Goal: Task Accomplishment & Management: Use online tool/utility

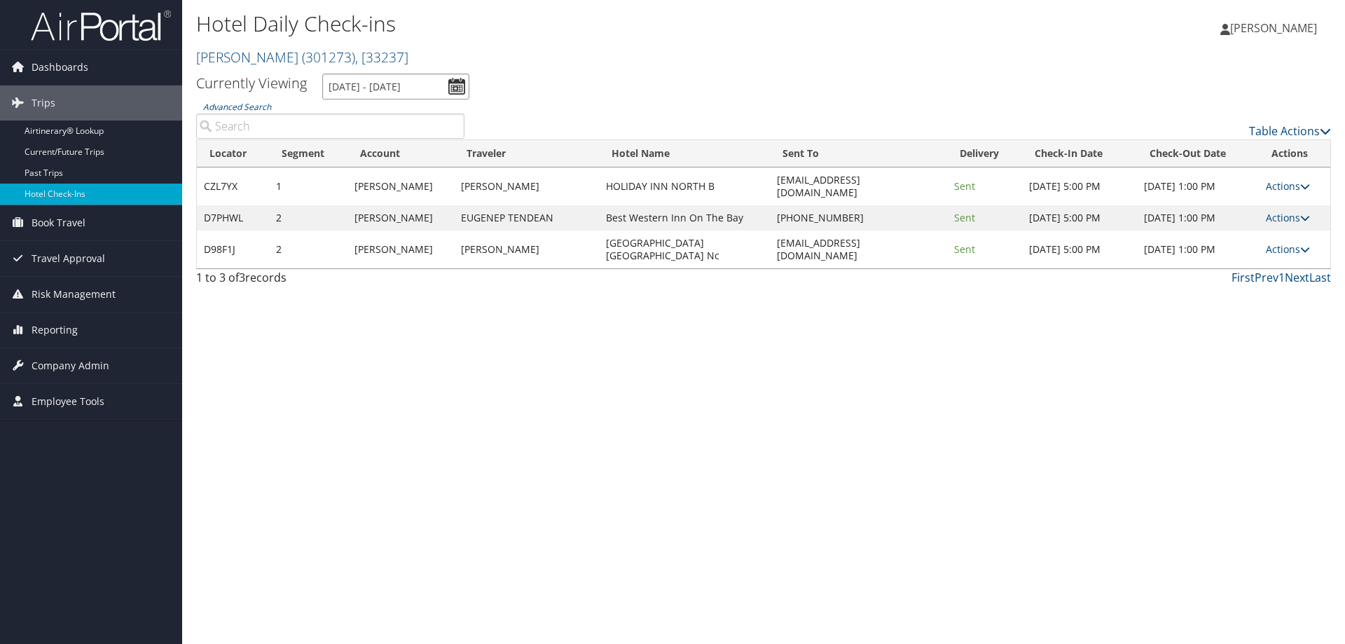
click at [352, 82] on input "[DATE] - [DATE]" at bounding box center [395, 87] width 147 height 26
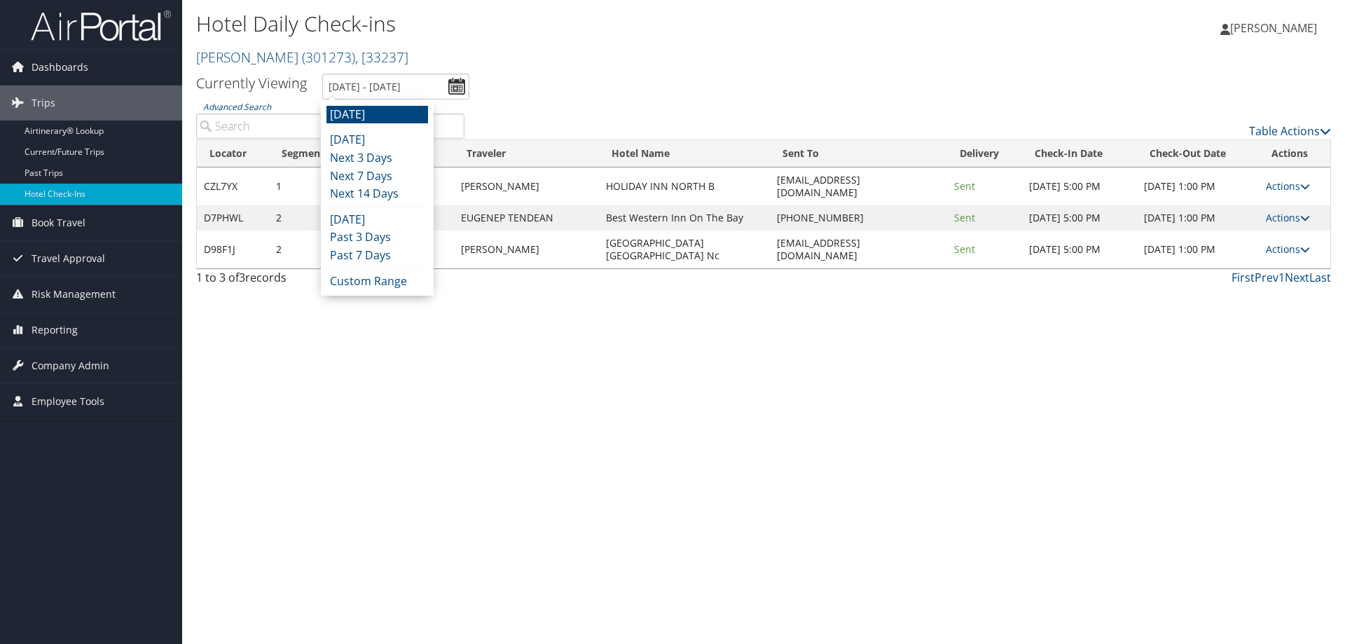
click at [352, 112] on li "[DATE]" at bounding box center [377, 115] width 102 height 18
type input "[DATE] - [DATE]"
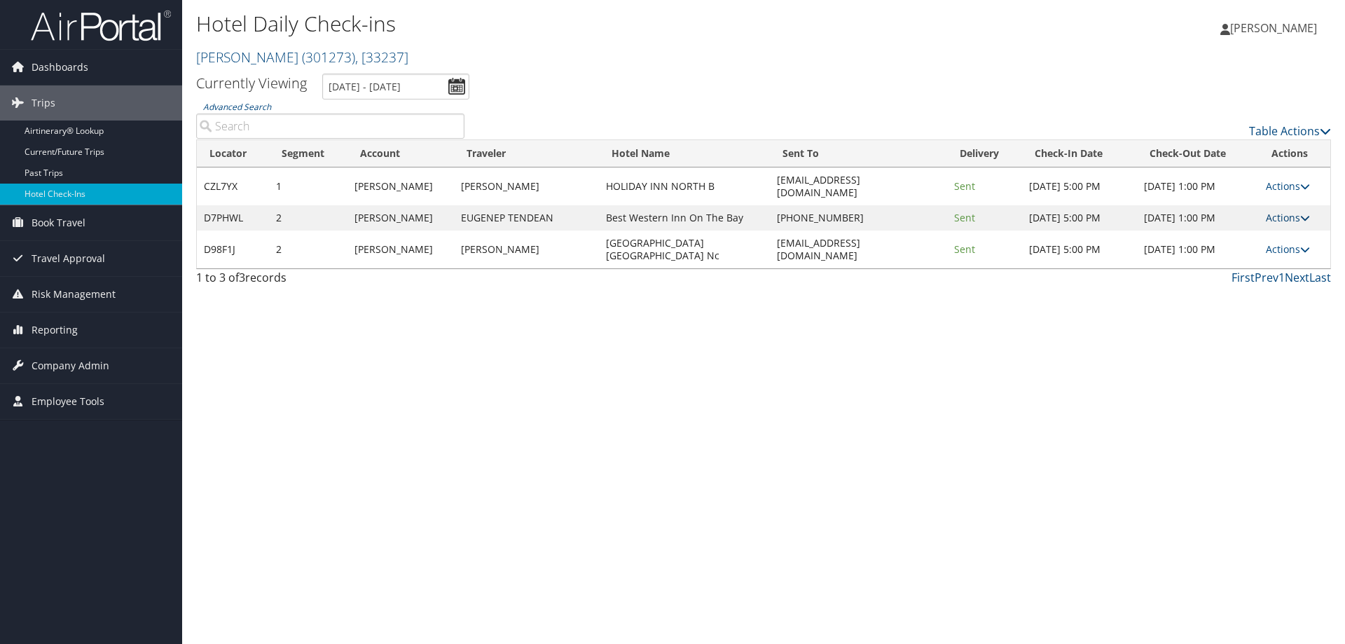
click at [1280, 211] on link "Actions" at bounding box center [1287, 217] width 44 height 13
click at [1284, 223] on link "Resend" at bounding box center [1245, 226] width 120 height 24
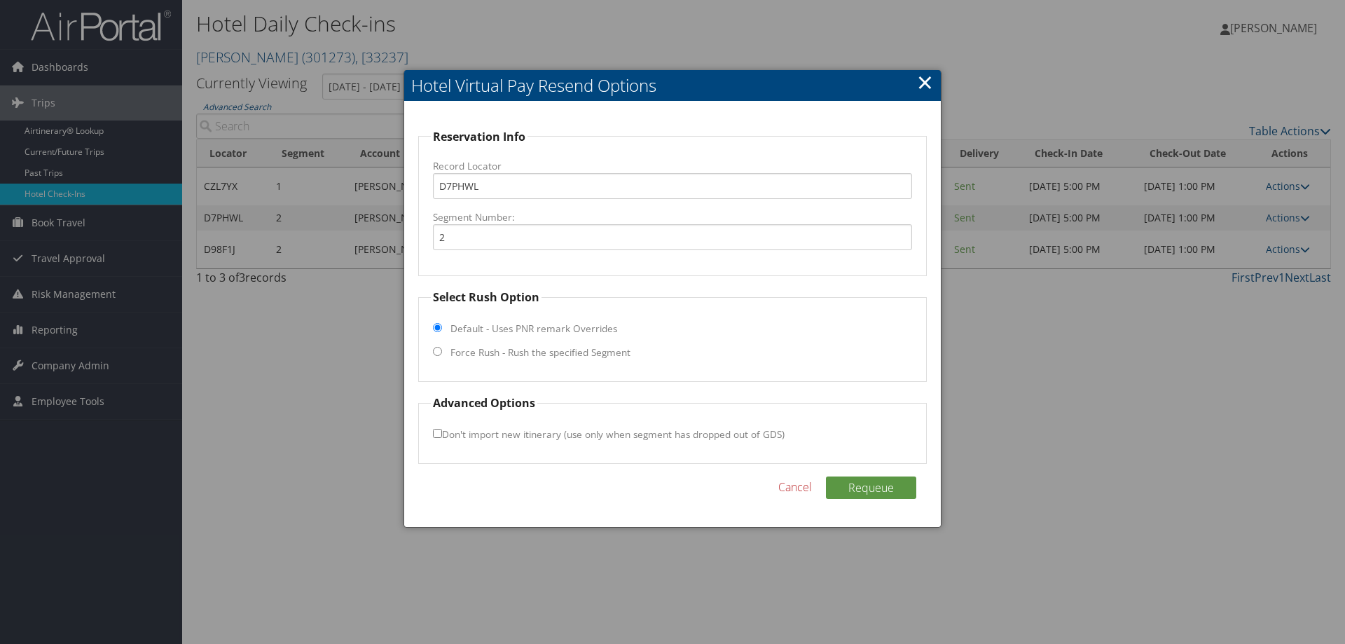
click at [472, 354] on label "Force Rush - Rush the specified Segment" at bounding box center [540, 352] width 180 height 14
click at [442, 354] on input "Force Rush - Rush the specified Segment" at bounding box center [437, 351] width 9 height 9
radio input "true"
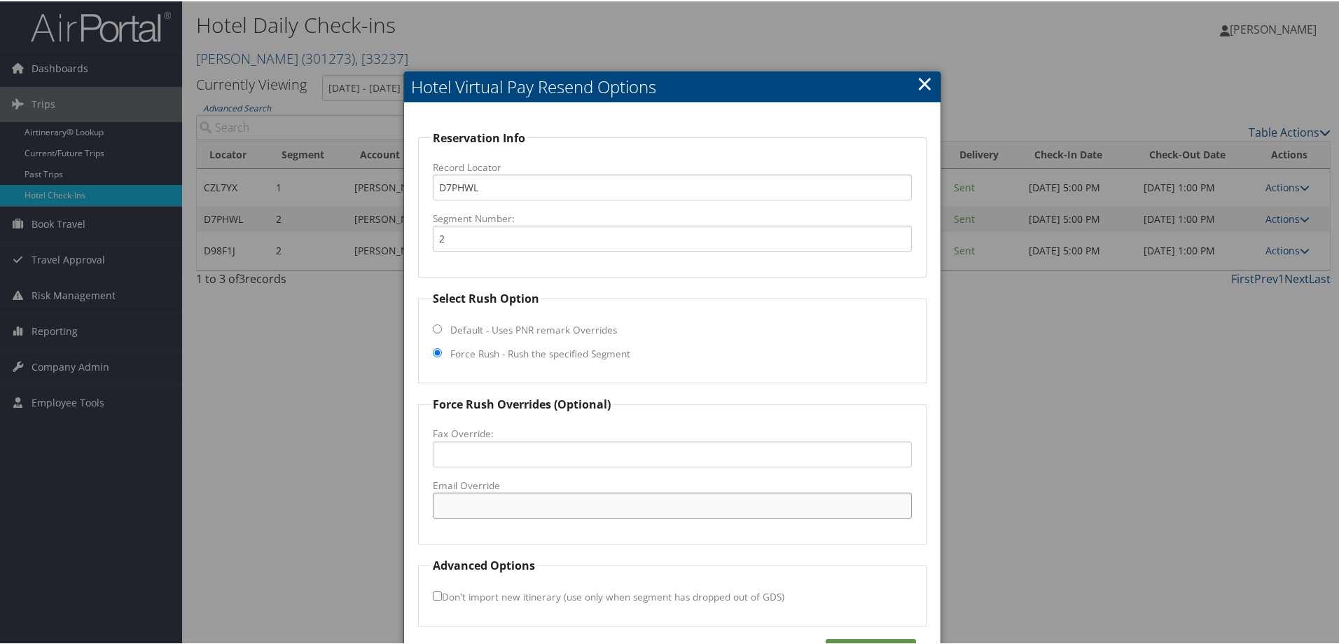
click at [513, 513] on input "Email Override" at bounding box center [672, 504] width 479 height 26
paste input "[EMAIL_ADDRESS][DOMAIN_NAME]"
type input "[EMAIL_ADDRESS][DOMAIN_NAME]"
click at [870, 637] on button "Requeue" at bounding box center [871, 648] width 90 height 22
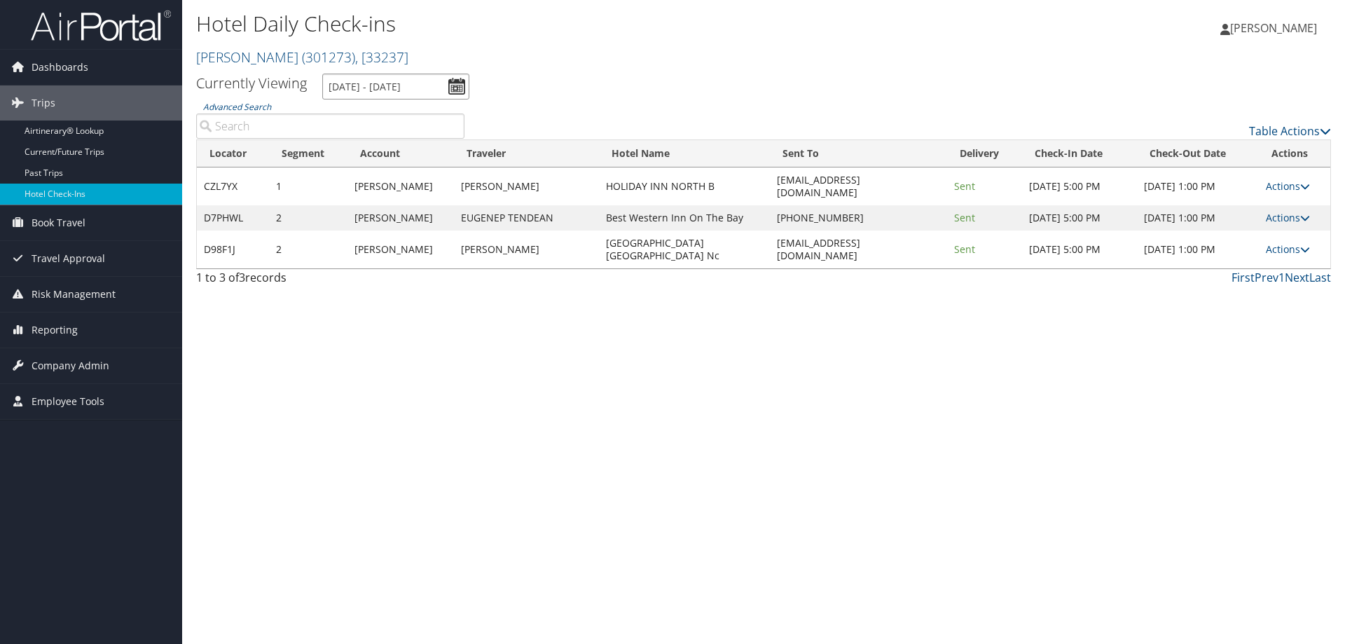
click at [382, 83] on input "[DATE] - [DATE]" at bounding box center [395, 87] width 147 height 26
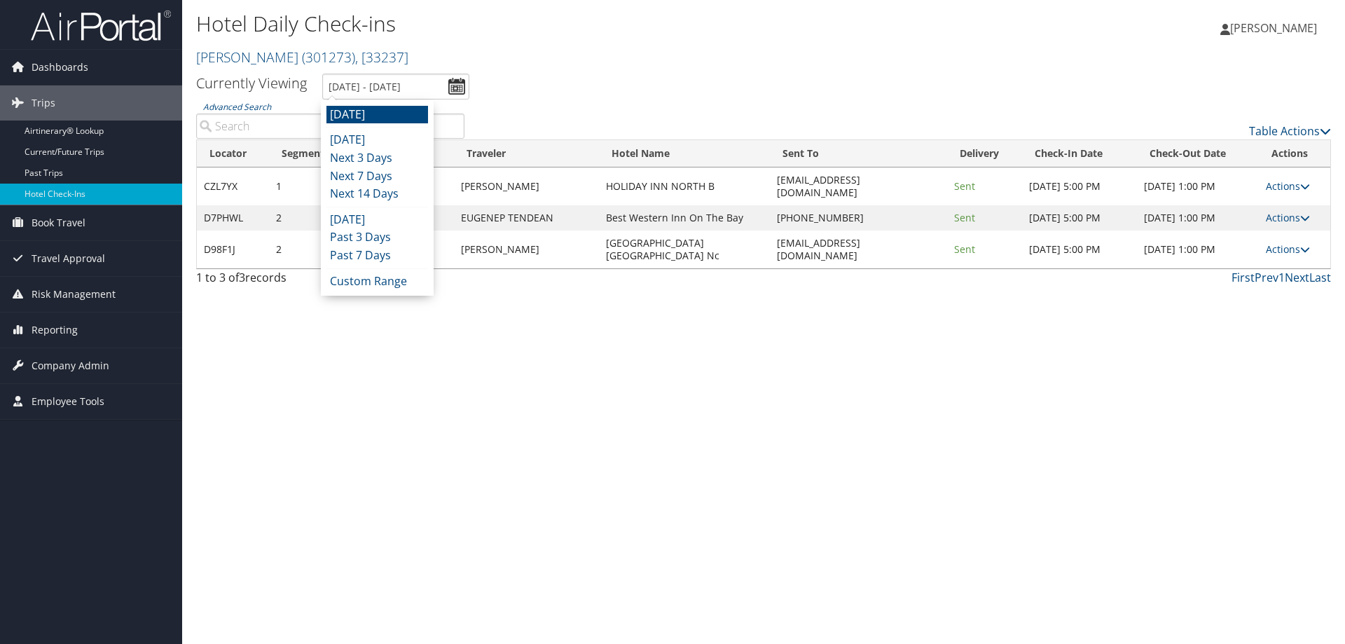
click at [382, 118] on li "[DATE]" at bounding box center [377, 115] width 102 height 18
type input "[DATE] - [DATE]"
